Goal: Transaction & Acquisition: Purchase product/service

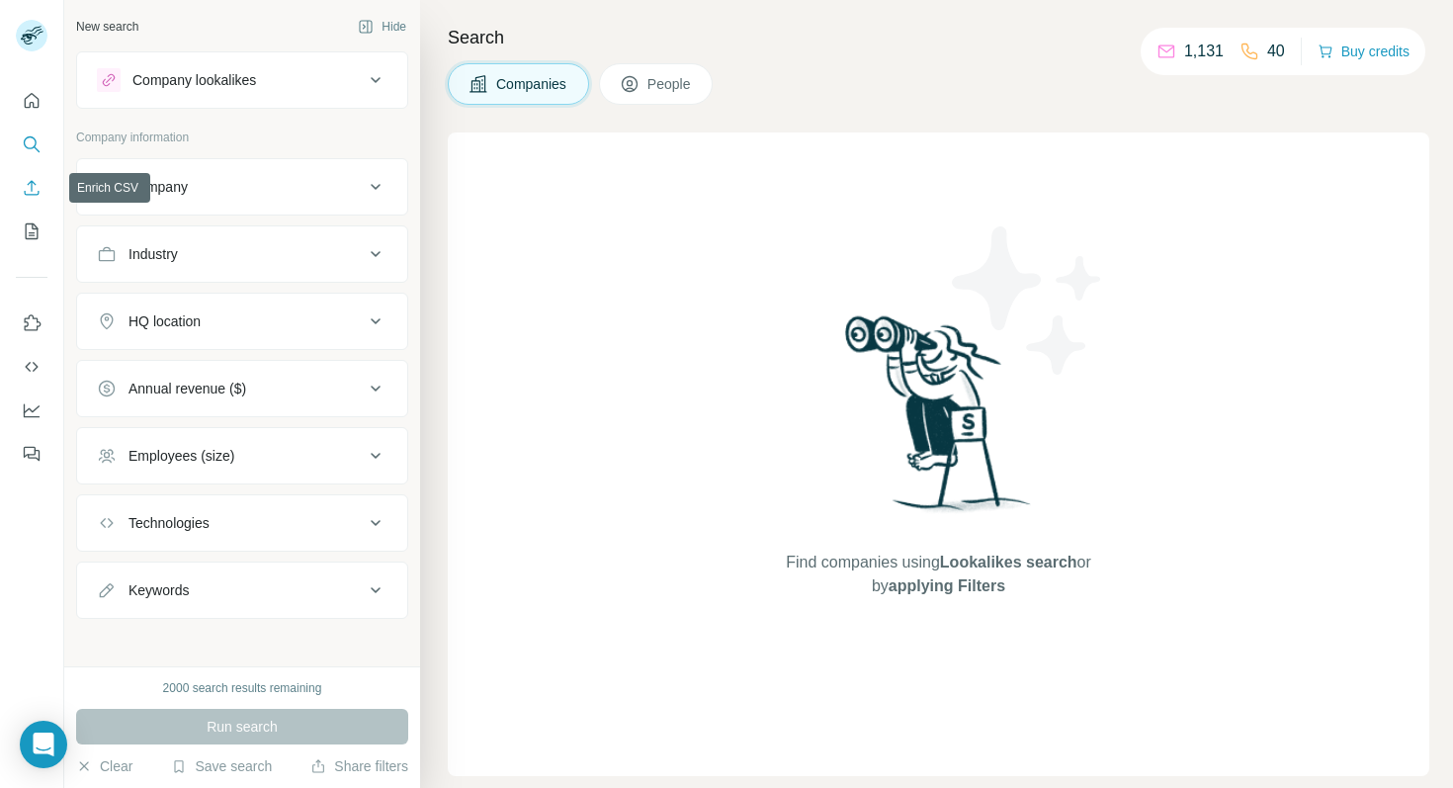
click at [28, 185] on icon "Enrich CSV" at bounding box center [32, 188] width 20 height 20
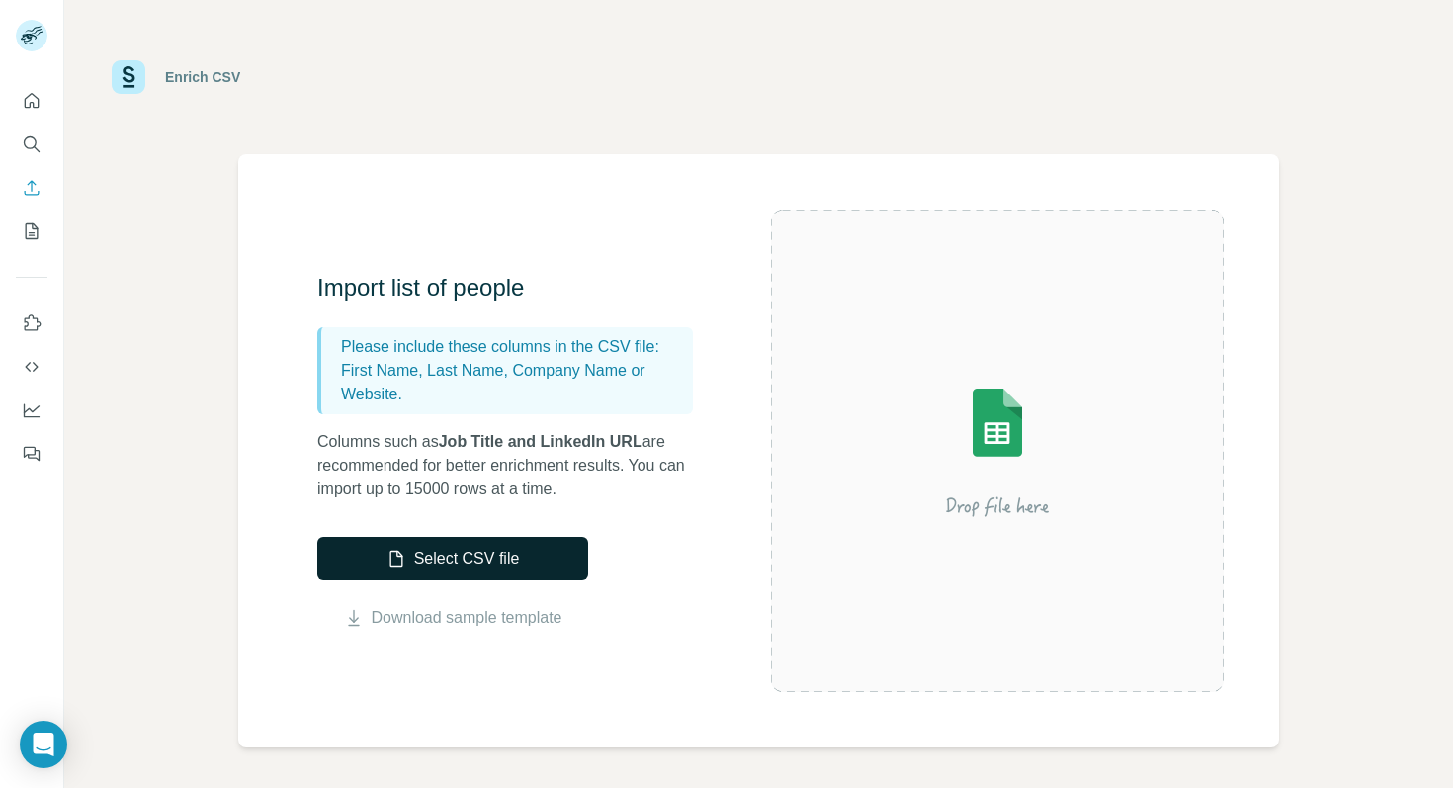
click at [417, 563] on button "Select CSV file" at bounding box center [452, 558] width 271 height 43
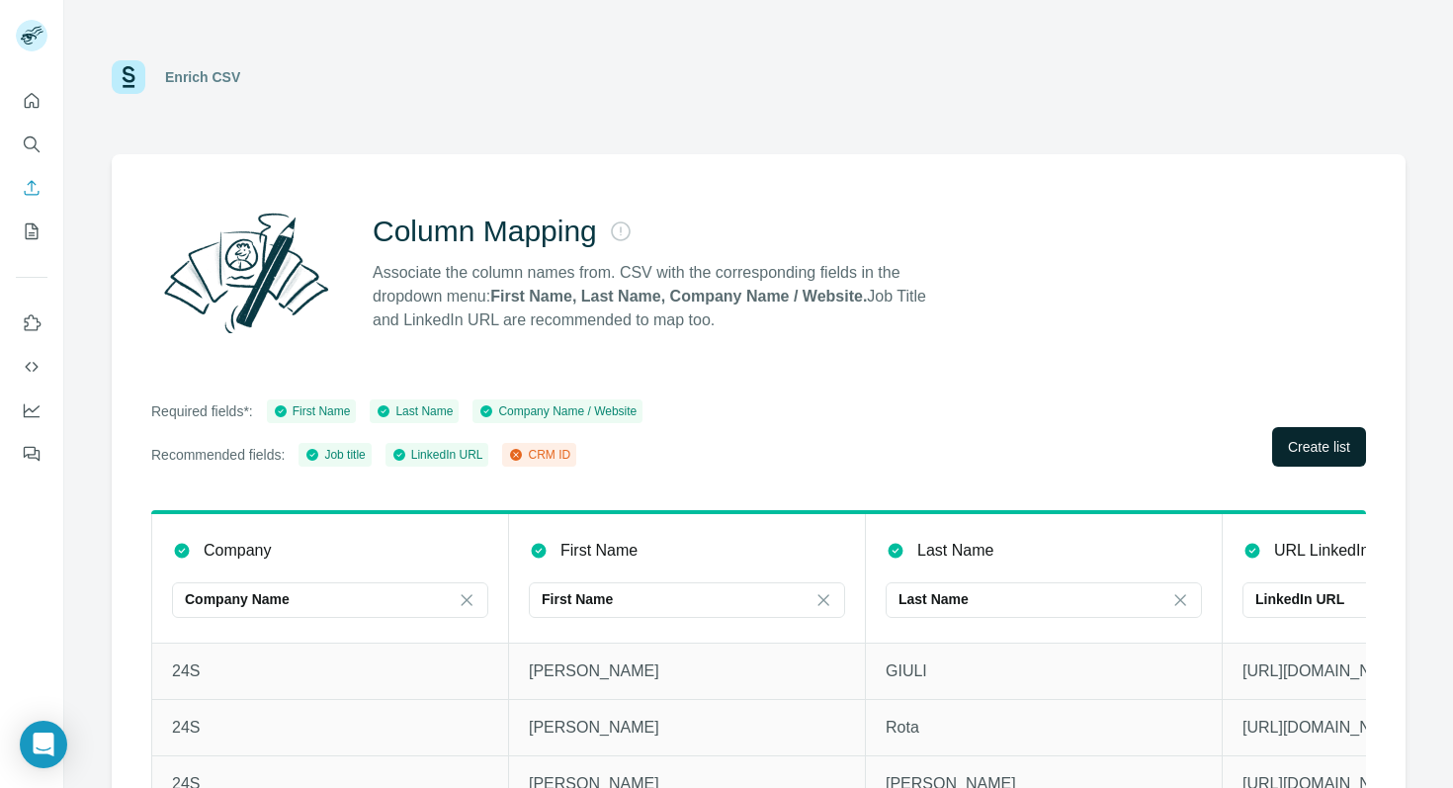
click at [1308, 455] on span "Create list" at bounding box center [1319, 447] width 62 height 20
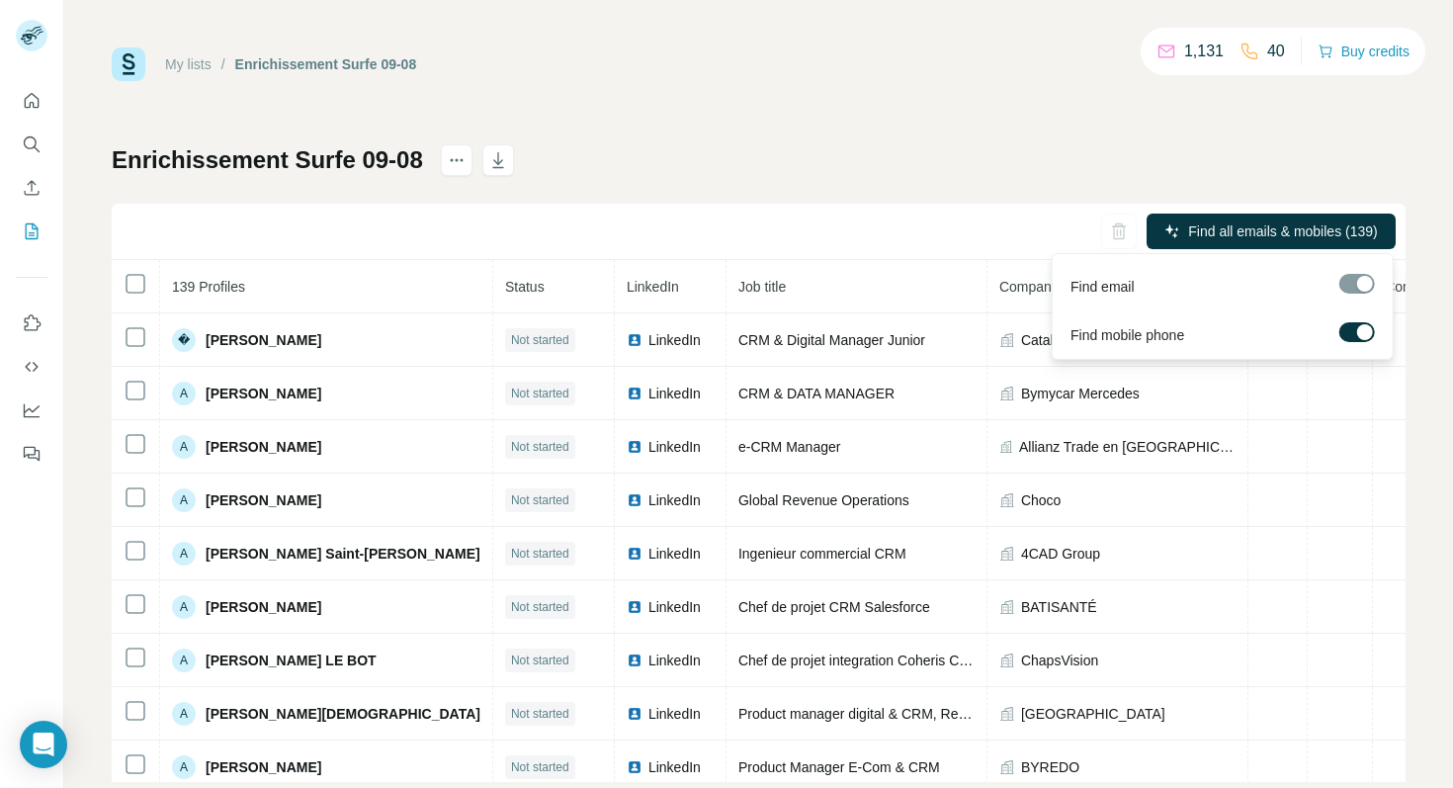
click at [1268, 235] on span "Find all emails & mobiles (139)" at bounding box center [1282, 231] width 189 height 20
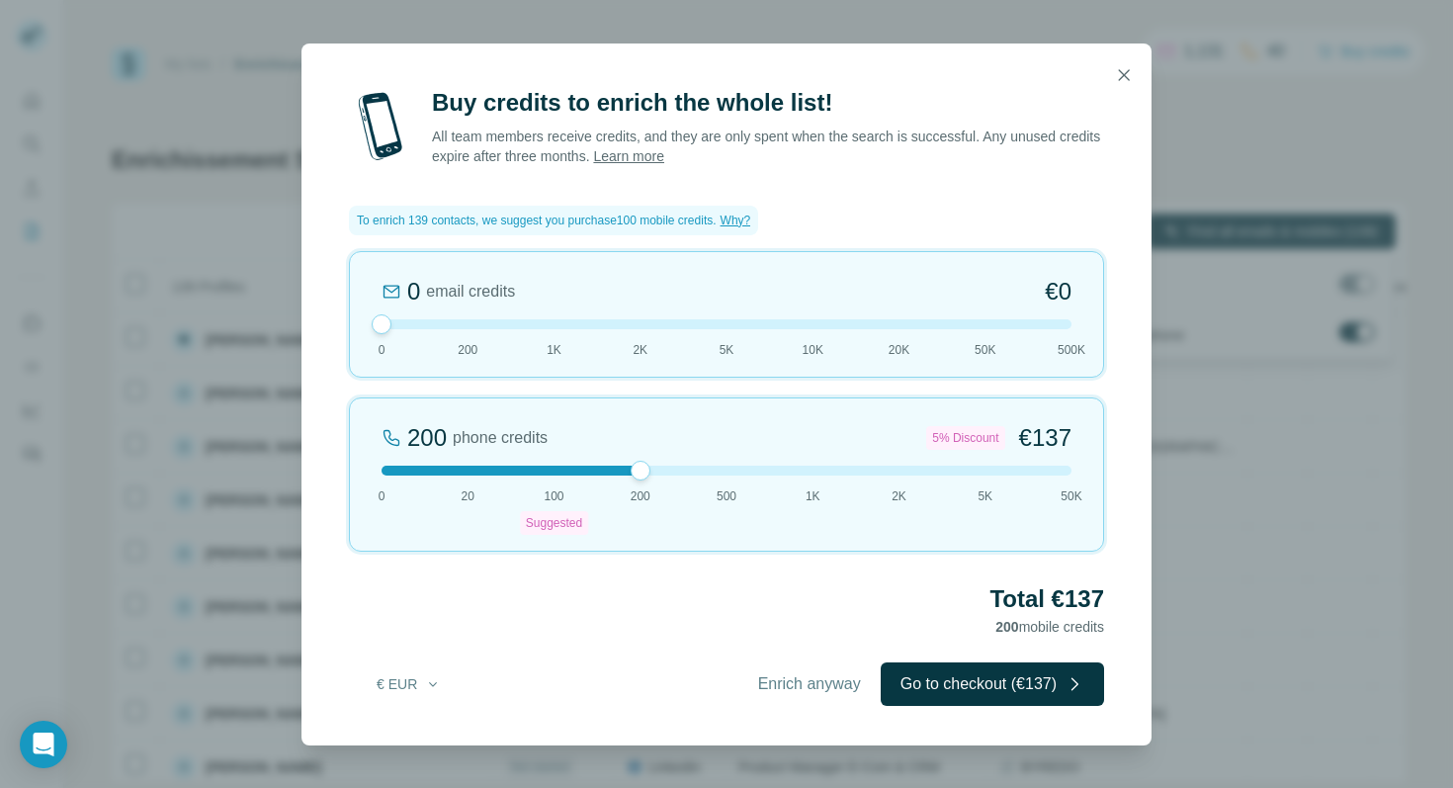
drag, startPoint x: 555, startPoint y: 468, endPoint x: 660, endPoint y: 469, distance: 105.8
click at [660, 469] on div at bounding box center [727, 471] width 690 height 10
drag, startPoint x: 636, startPoint y: 469, endPoint x: 674, endPoint y: 472, distance: 38.7
click at [674, 472] on div at bounding box center [727, 471] width 690 height 10
click at [951, 679] on button "Go to checkout (€137)" at bounding box center [992, 683] width 223 height 43
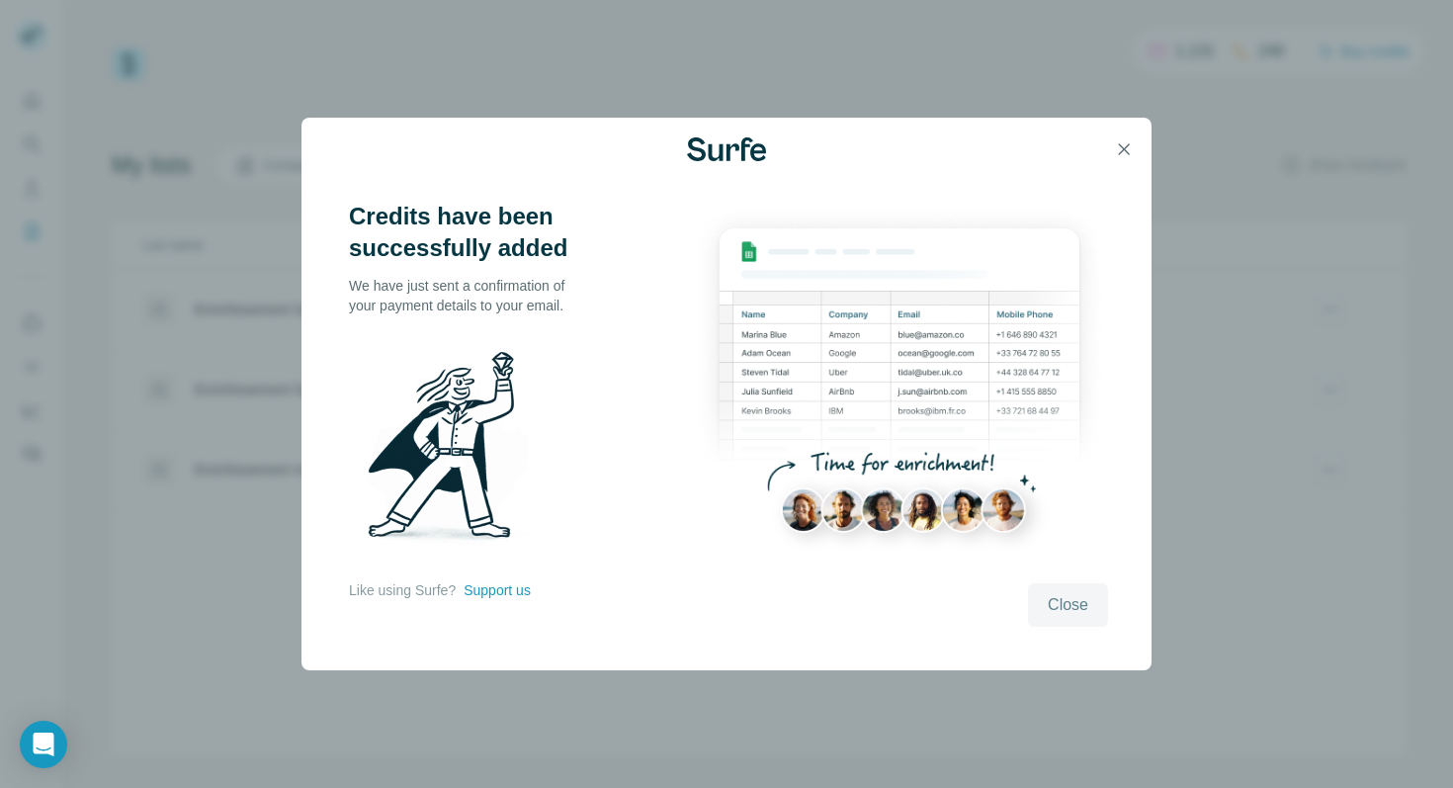
click at [1069, 601] on span "Close" at bounding box center [1068, 605] width 41 height 24
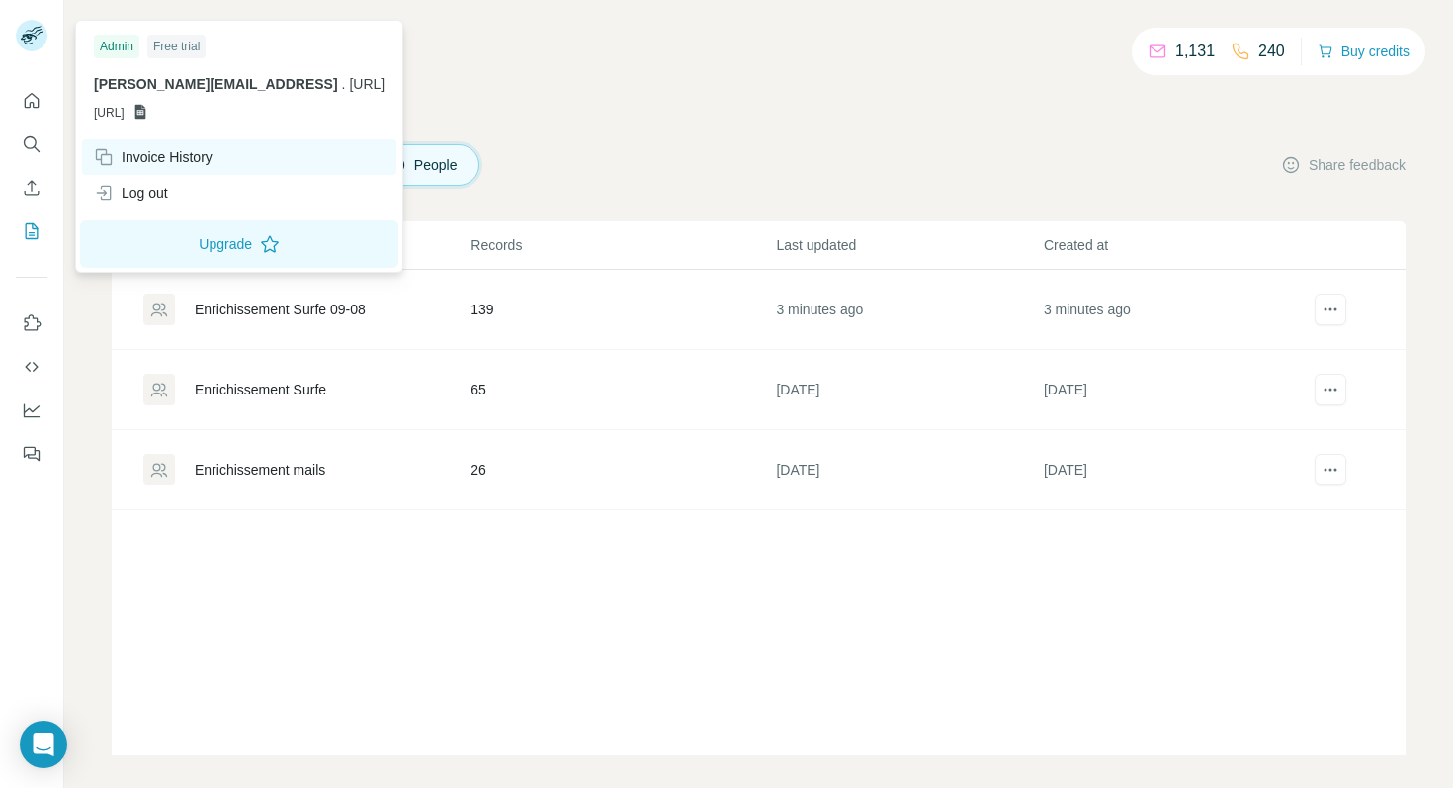
click at [143, 164] on div "Invoice History" at bounding box center [153, 157] width 119 height 20
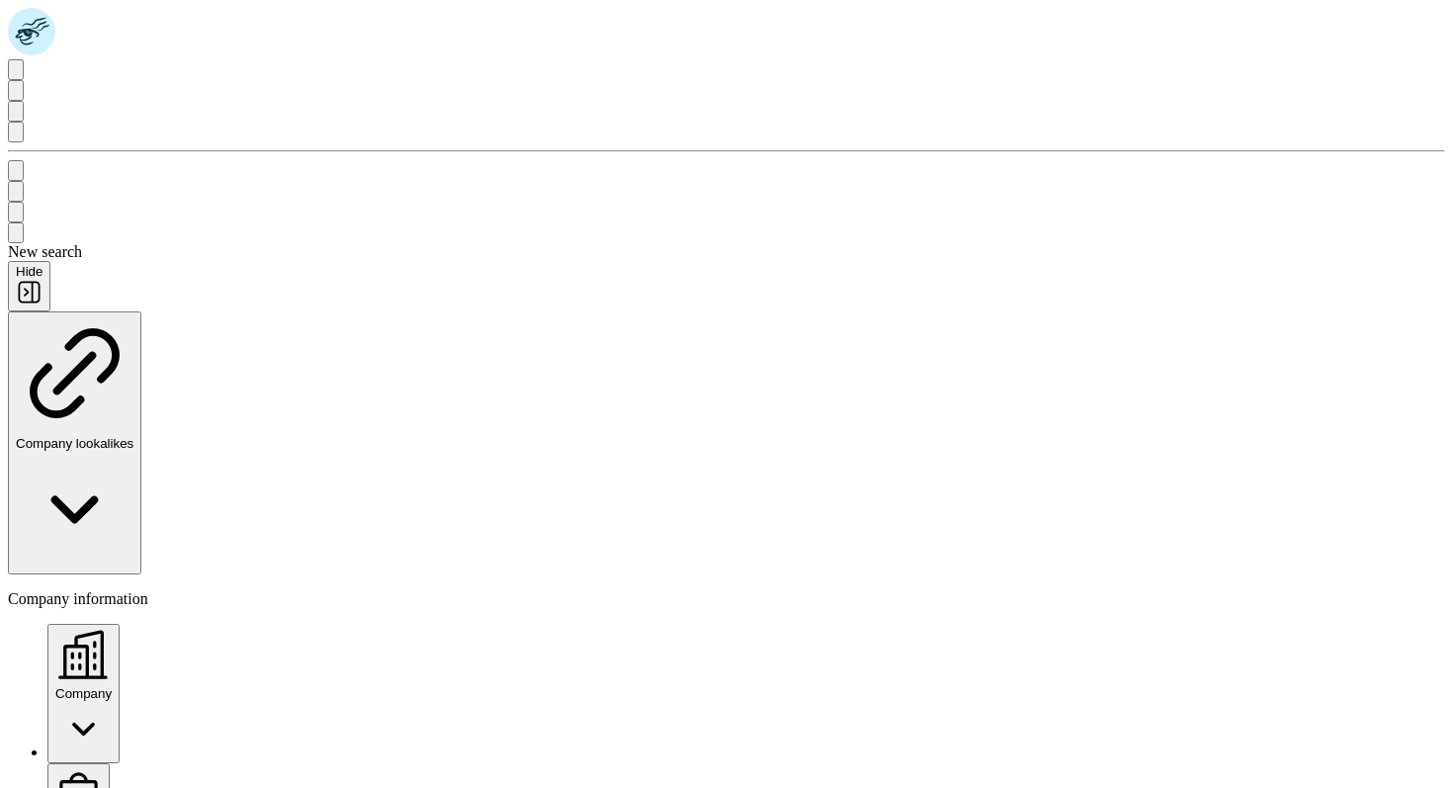
click at [31, 36] on icon at bounding box center [27, 37] width 24 height 17
click at [24, 142] on button "My lists" at bounding box center [16, 132] width 16 height 21
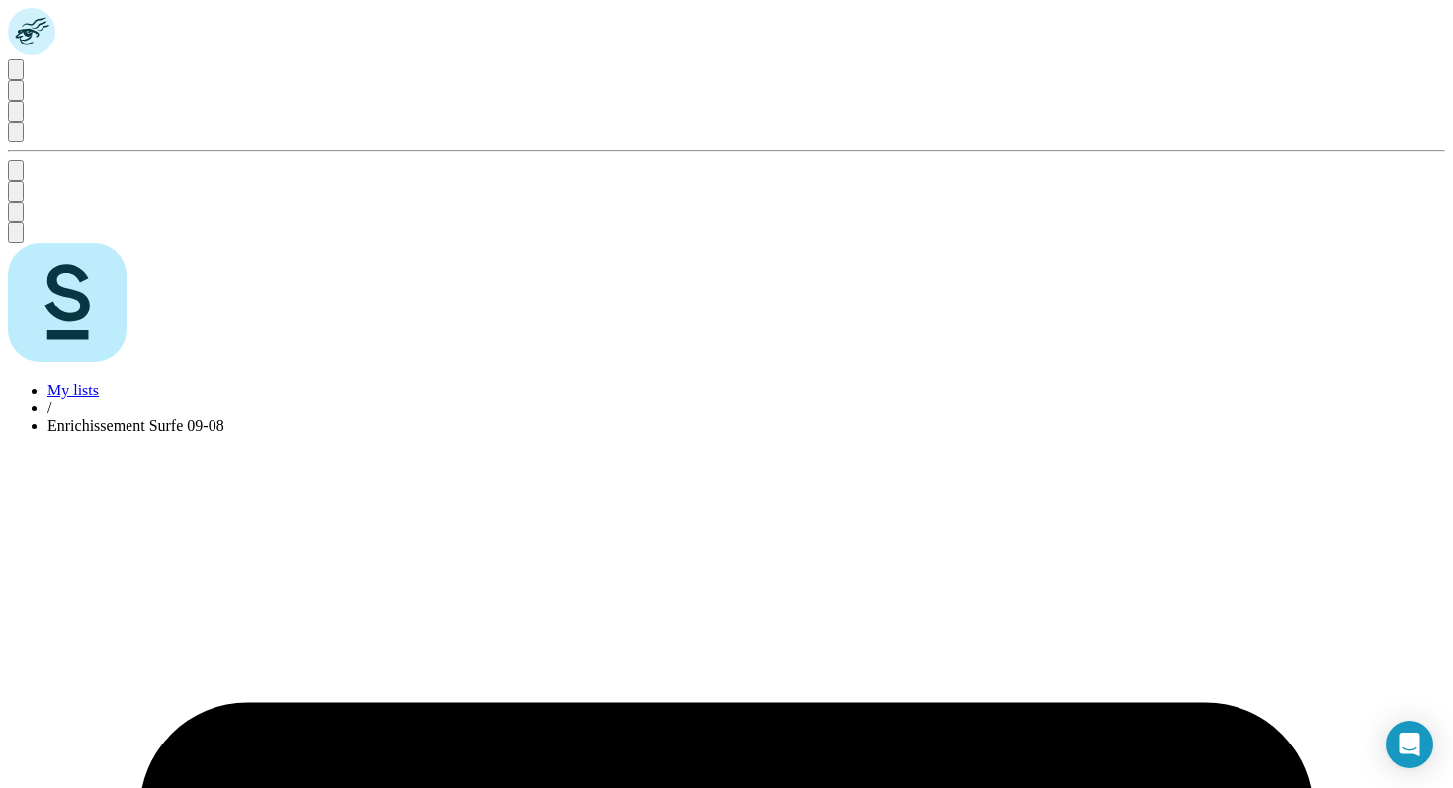
scroll to position [0, 190]
